Goal: Information Seeking & Learning: Learn about a topic

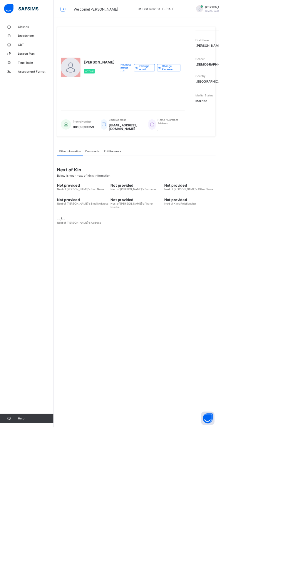
click at [227, 279] on div "Next of Kin Below is your next of kin's Information Not provided Next of Kin's …" at bounding box center [179, 251] width 209 height 93
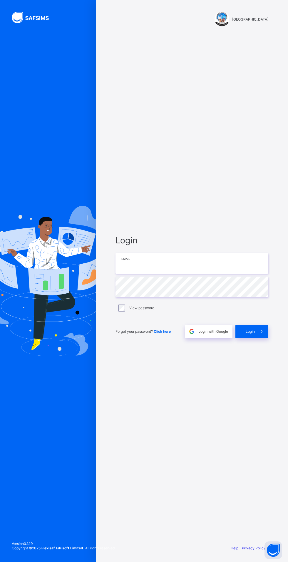
click at [176, 274] on input "email" at bounding box center [192, 263] width 153 height 21
click at [151, 274] on input "email" at bounding box center [192, 263] width 153 height 21
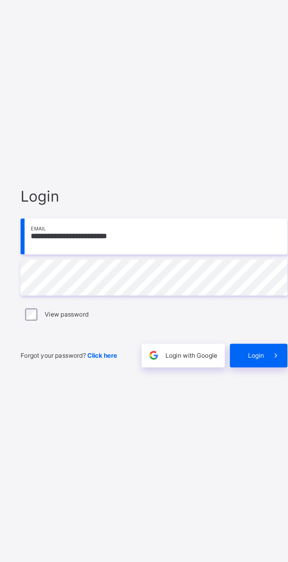
scroll to position [4, 0]
type input "**********"
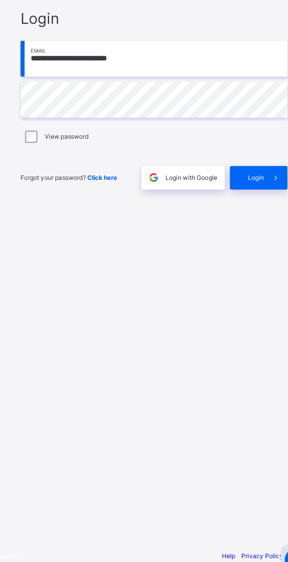
click at [252, 334] on span "Login" at bounding box center [250, 331] width 9 height 4
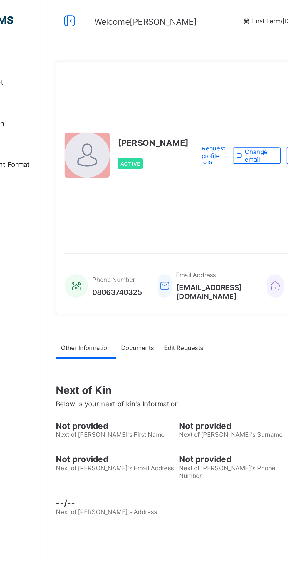
click at [84, 11] on icon at bounding box center [83, 12] width 10 height 9
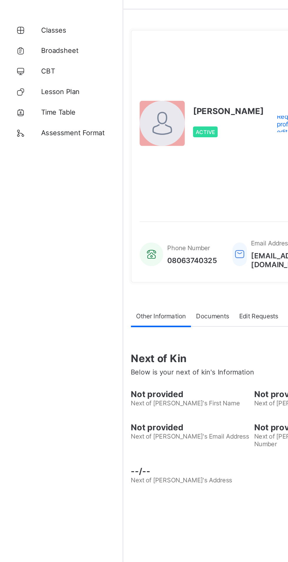
click at [32, 34] on span "Classes" at bounding box center [47, 35] width 47 height 5
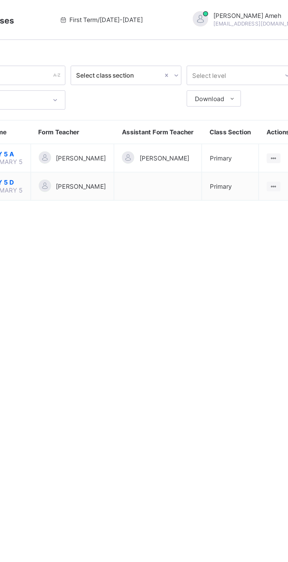
click at [223, 93] on td "[PERSON_NAME]" at bounding box center [198, 91] width 50 height 16
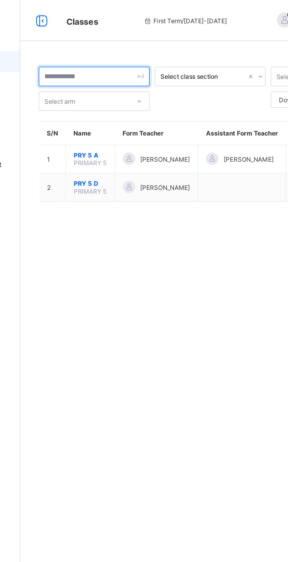
click at [136, 43] on input "text" at bounding box center [113, 43] width 64 height 11
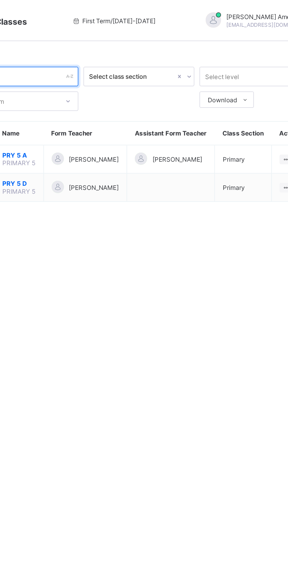
type input "*"
click at [205, 44] on div at bounding box center [208, 43] width 6 height 9
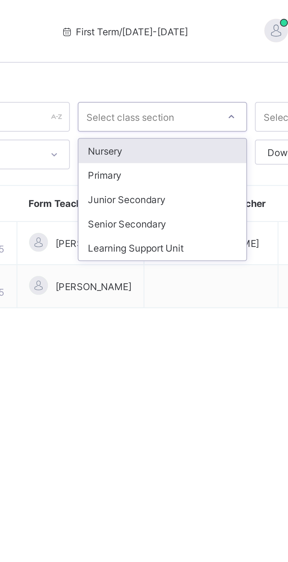
click at [172, 65] on div "Primary" at bounding box center [179, 65] width 63 height 9
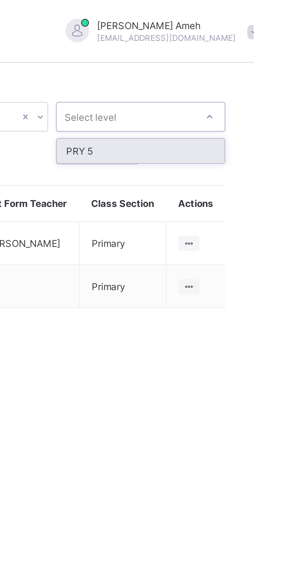
click at [259, 56] on div "PRY 5" at bounding box center [245, 56] width 63 height 9
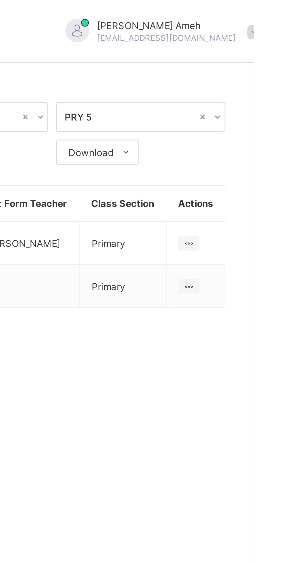
click at [244, 54] on span at bounding box center [239, 56] width 9 height 9
click at [276, 61] on div "Download Pdf Report Excel Report" at bounding box center [246, 57] width 64 height 11
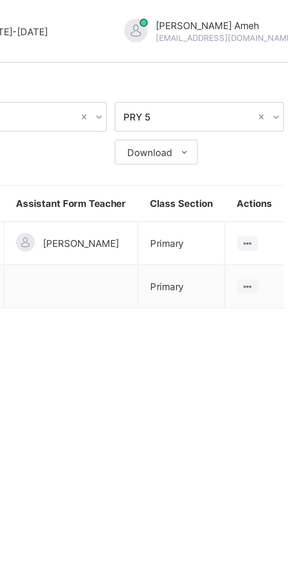
click at [197, 60] on div at bounding box center [180, 57] width 64 height 11
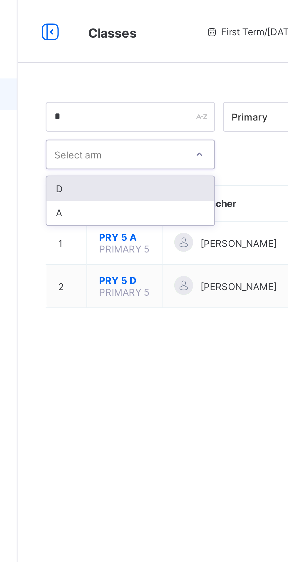
click at [118, 77] on div "A" at bounding box center [112, 79] width 63 height 9
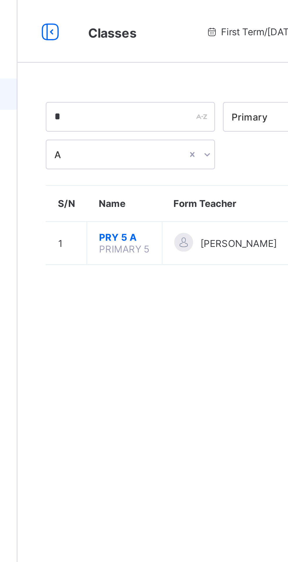
click at [121, 78] on th "Name" at bounding box center [111, 77] width 28 height 14
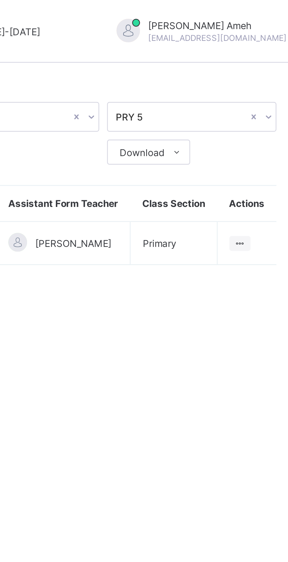
click at [267, 88] on div at bounding box center [264, 91] width 8 height 6
click at [0, 0] on div "View Class" at bounding box center [0, 0] width 0 height 0
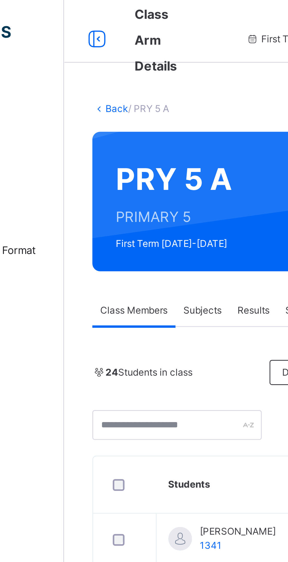
click at [125, 115] on span "Subjects" at bounding box center [122, 116] width 14 height 5
